Goal: Find specific page/section

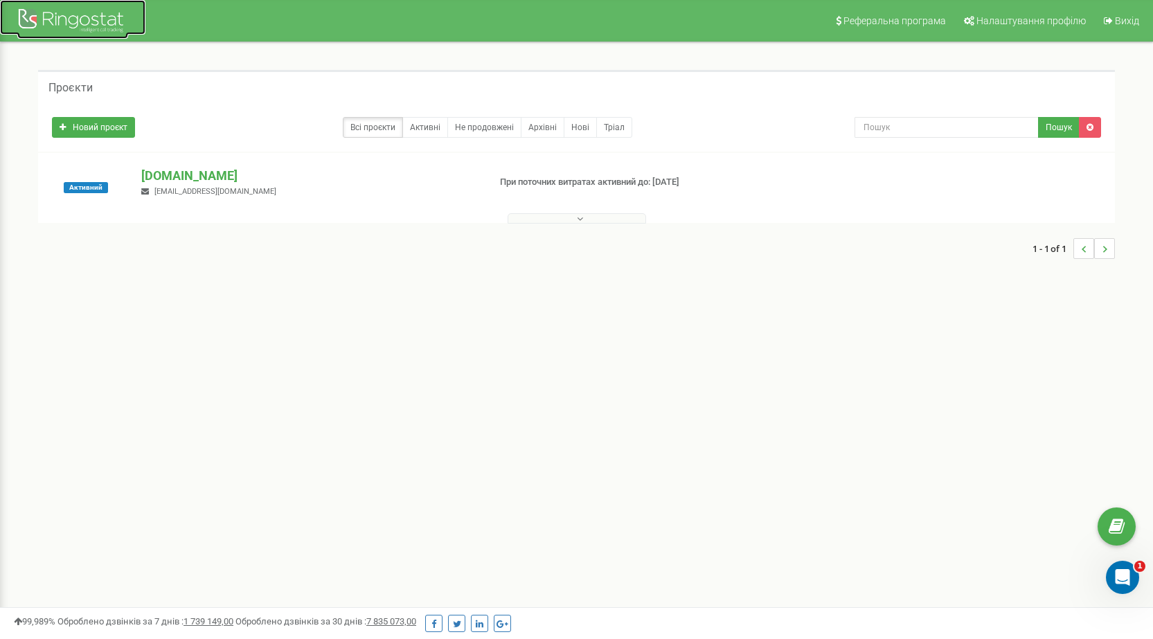
click at [72, 19] on div at bounding box center [72, 22] width 111 height 33
click at [205, 182] on p "[DOMAIN_NAME]" at bounding box center [309, 176] width 336 height 18
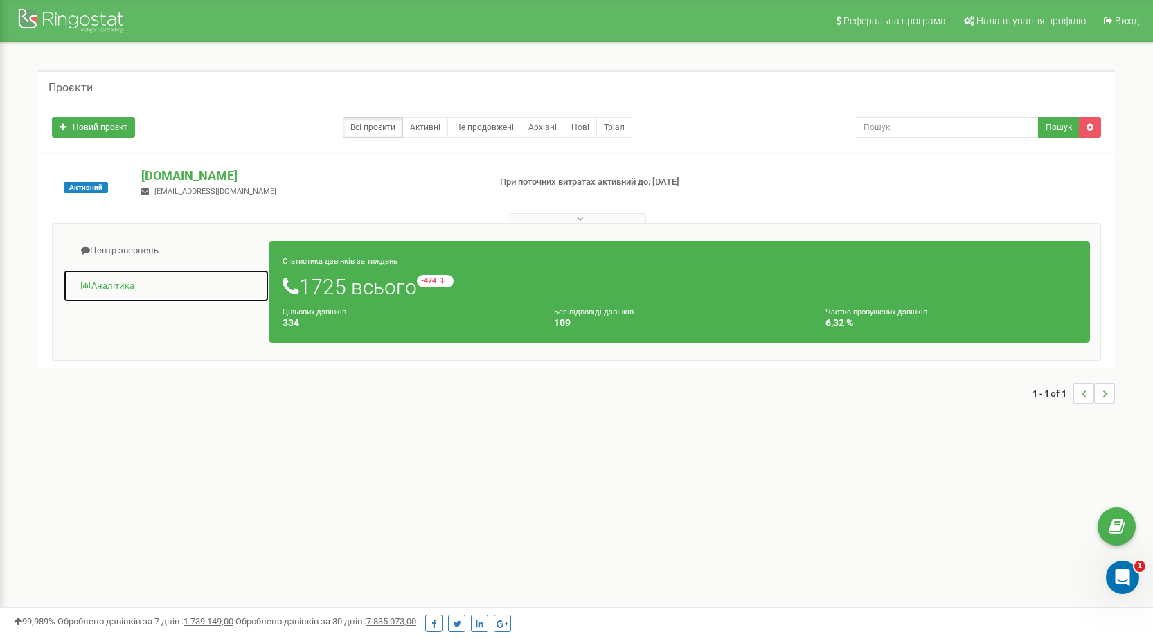
click at [122, 286] on link "Аналiтика" at bounding box center [166, 286] width 206 height 34
